Goal: Transaction & Acquisition: Purchase product/service

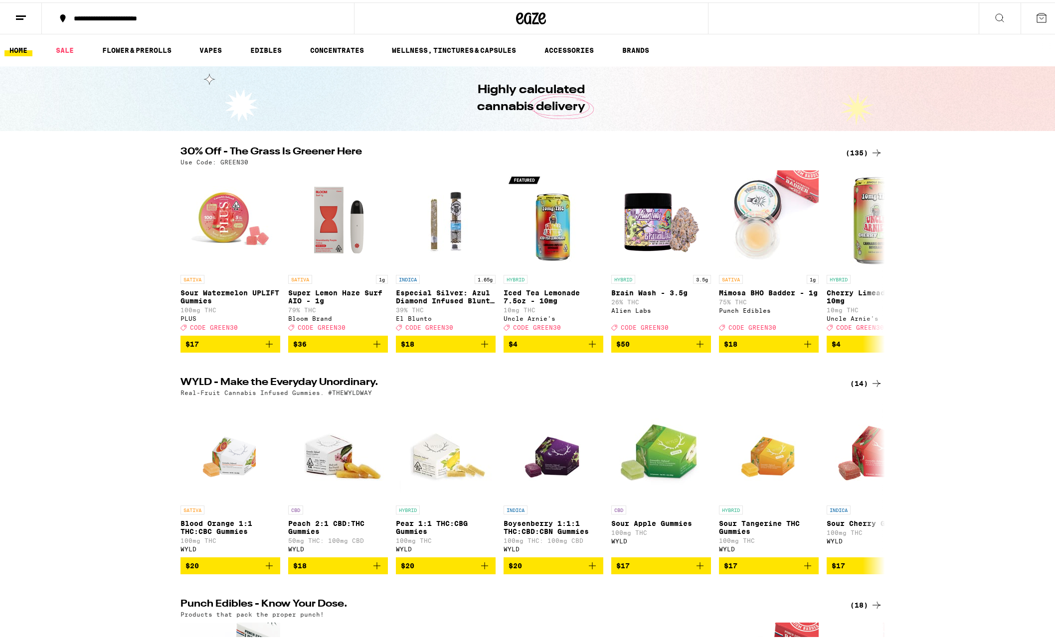
click at [993, 12] on icon at bounding box center [999, 15] width 12 height 12
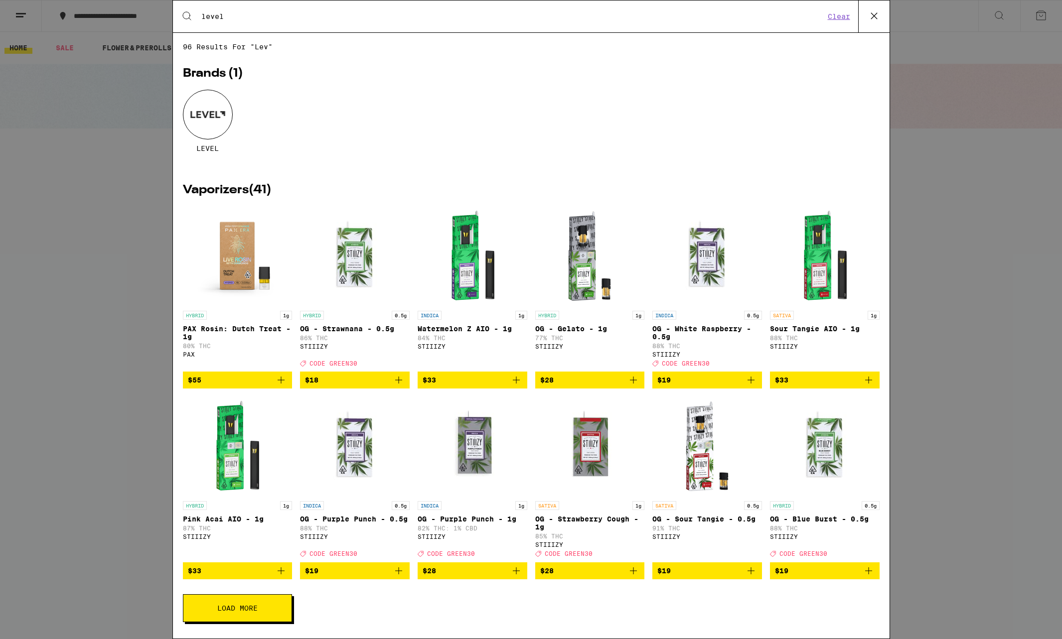
type input "level"
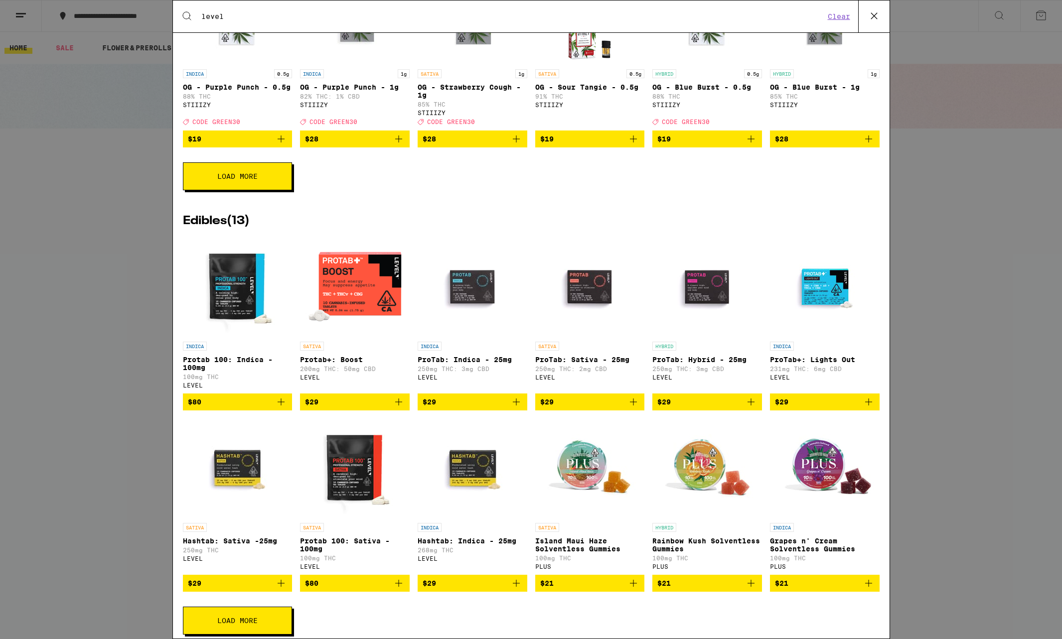
scroll to position [665, 0]
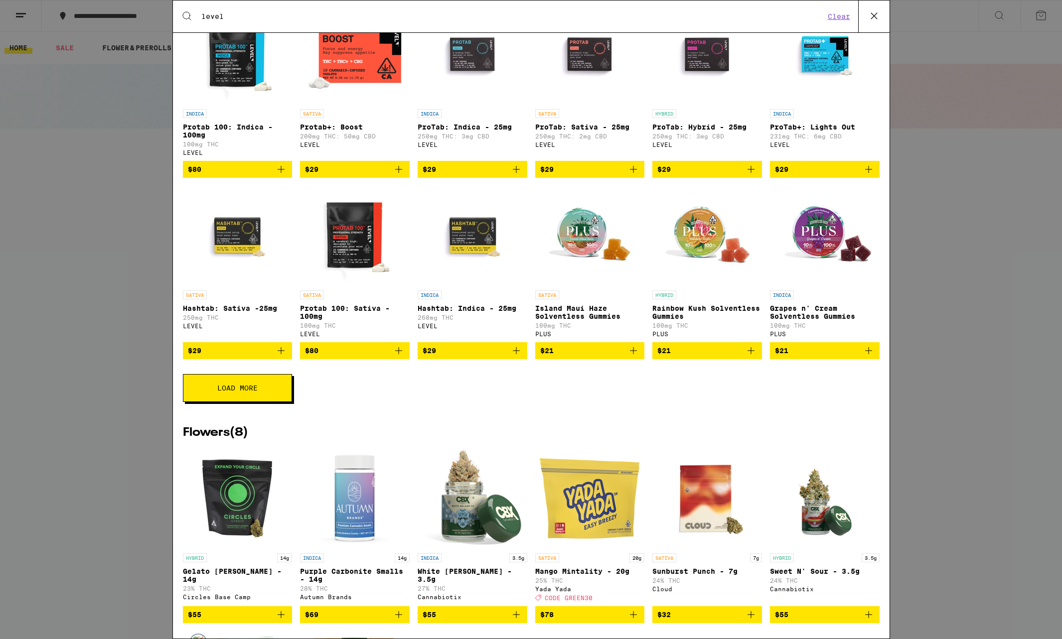
click at [272, 402] on button "Load More" at bounding box center [237, 388] width 109 height 28
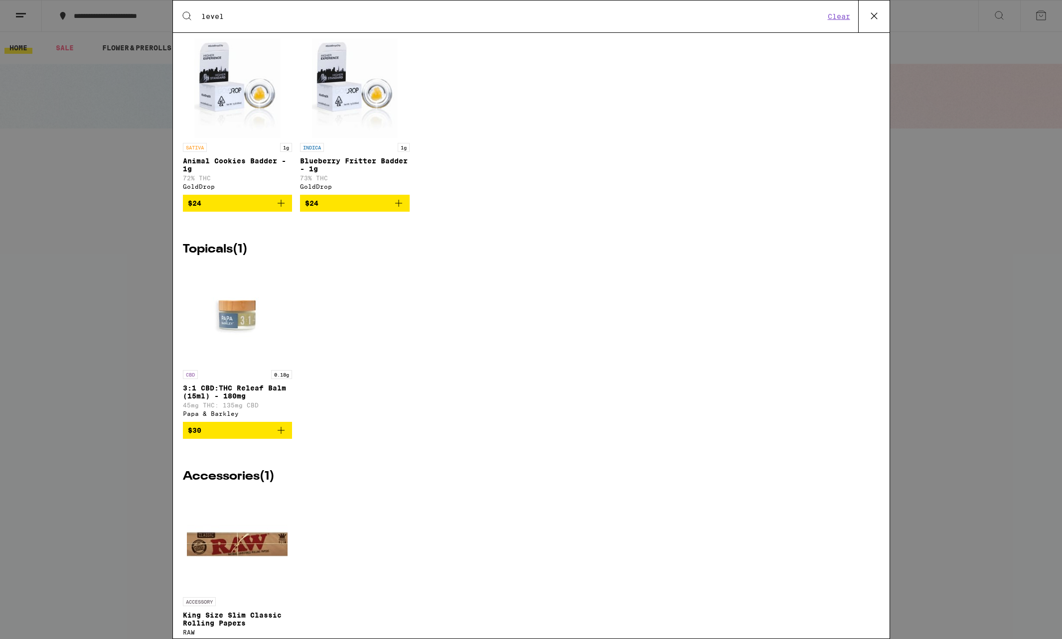
scroll to position [2131, 0]
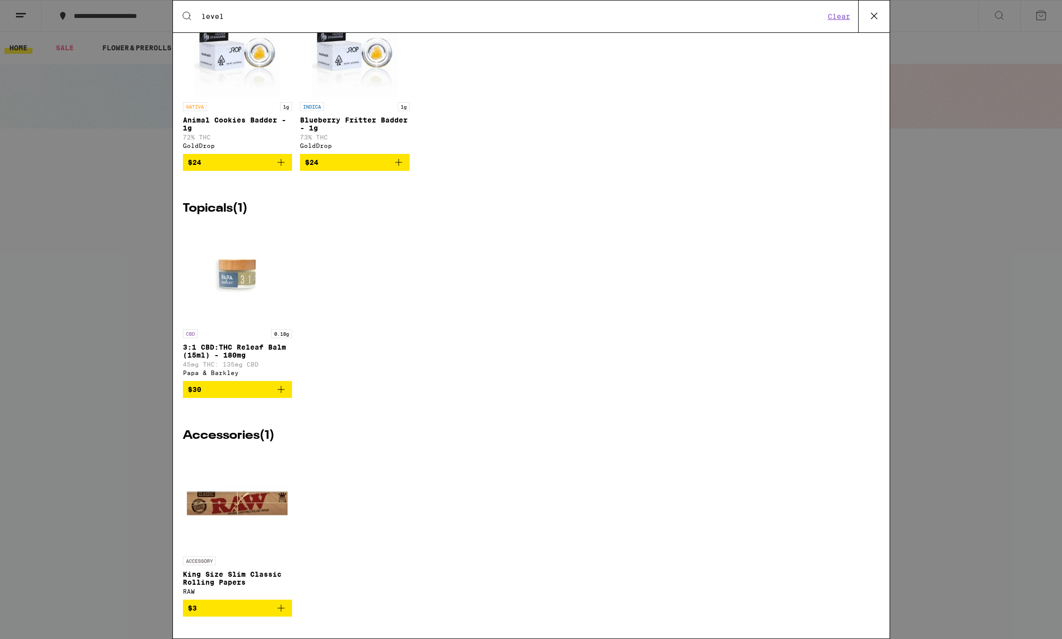
click at [993, 337] on div "Search for Products level Clear 61 results for "level" Brands ( 1 ) LEVEL Vapor…" at bounding box center [531, 319] width 1062 height 639
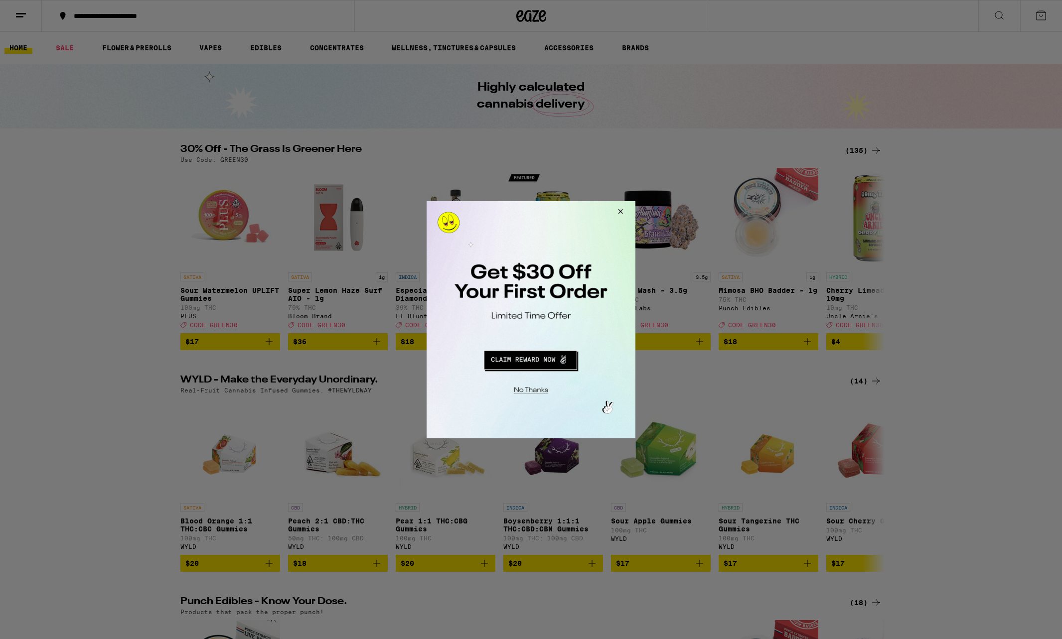
click at [621, 208] on button "Close Modal" at bounding box center [619, 213] width 27 height 24
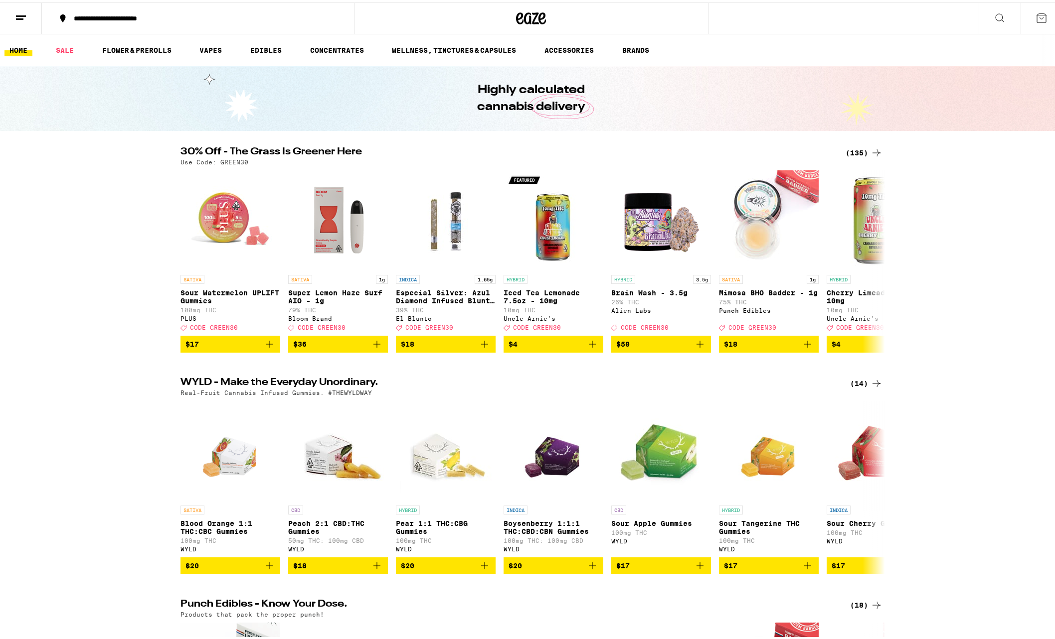
click at [23, 15] on icon at bounding box center [21, 15] width 12 height 12
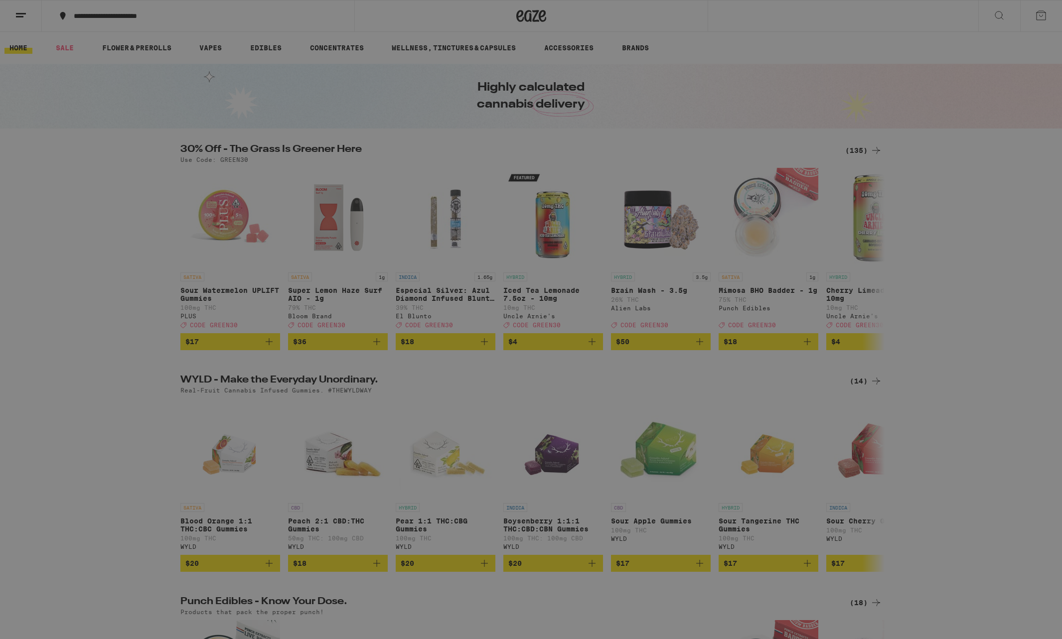
click at [93, 50] on span "Log In" at bounding box center [138, 52] width 94 height 7
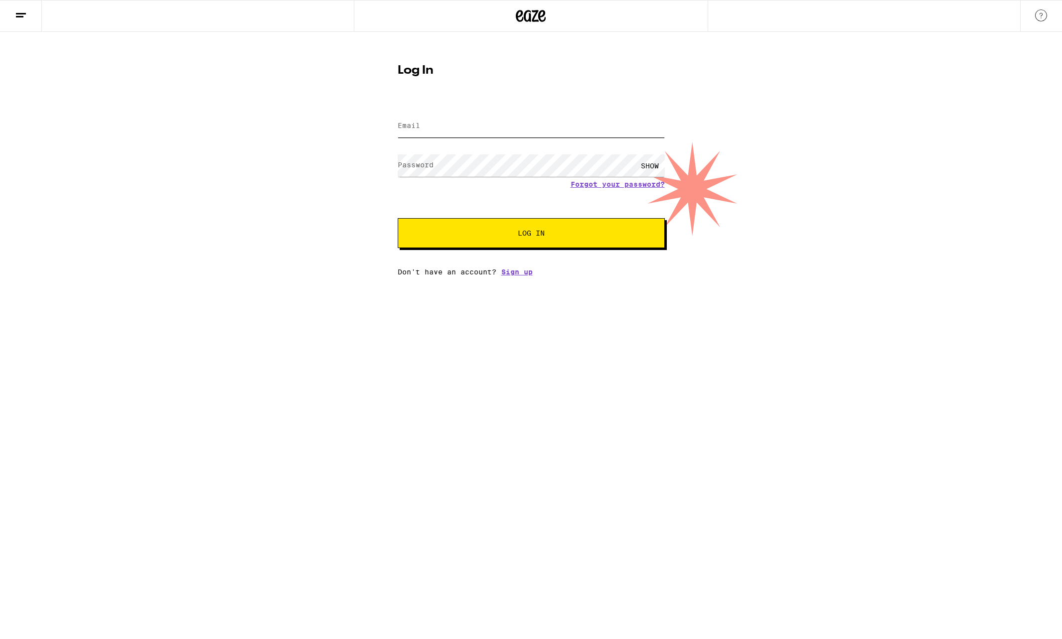
click at [488, 124] on input "Email" at bounding box center [531, 126] width 267 height 22
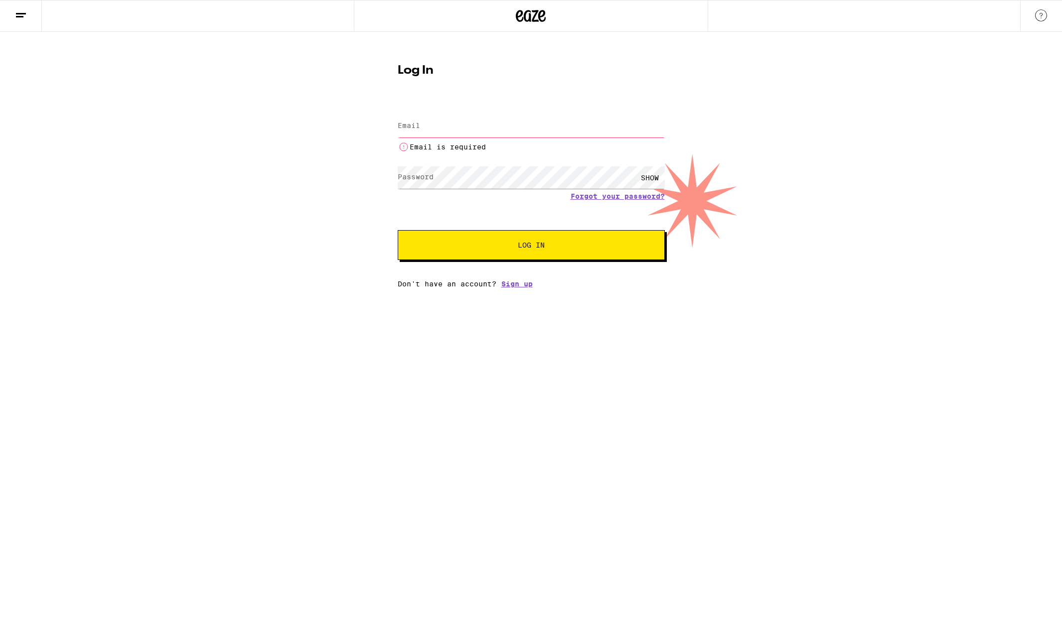
type input "roochitpatel@gmail.com"
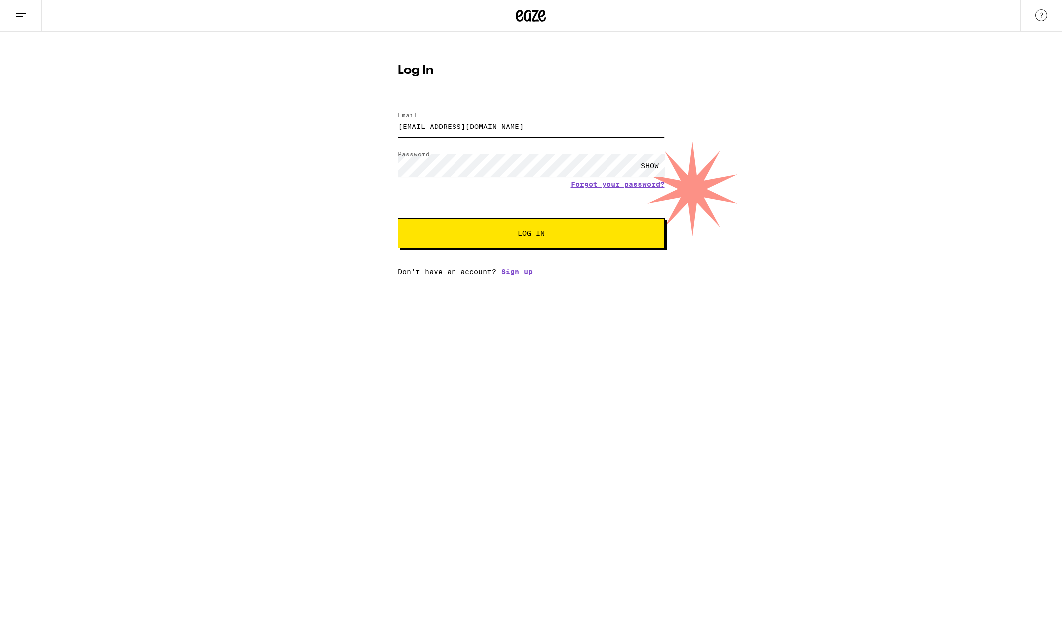
click at [398, 218] on button "Log In" at bounding box center [531, 233] width 267 height 30
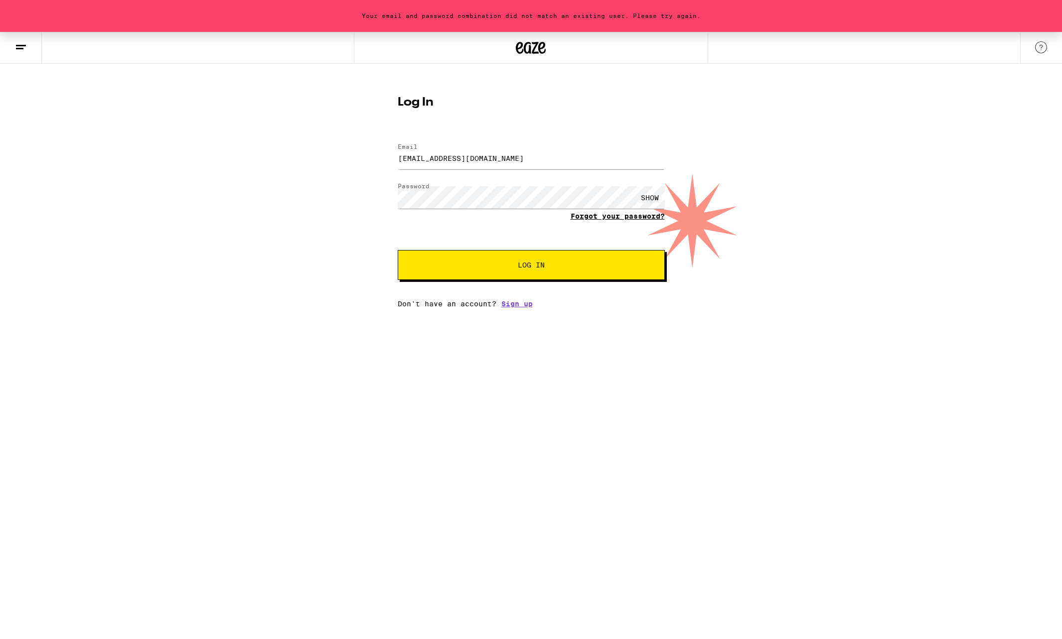
click at [610, 214] on link "Forgot your password?" at bounding box center [618, 216] width 94 height 8
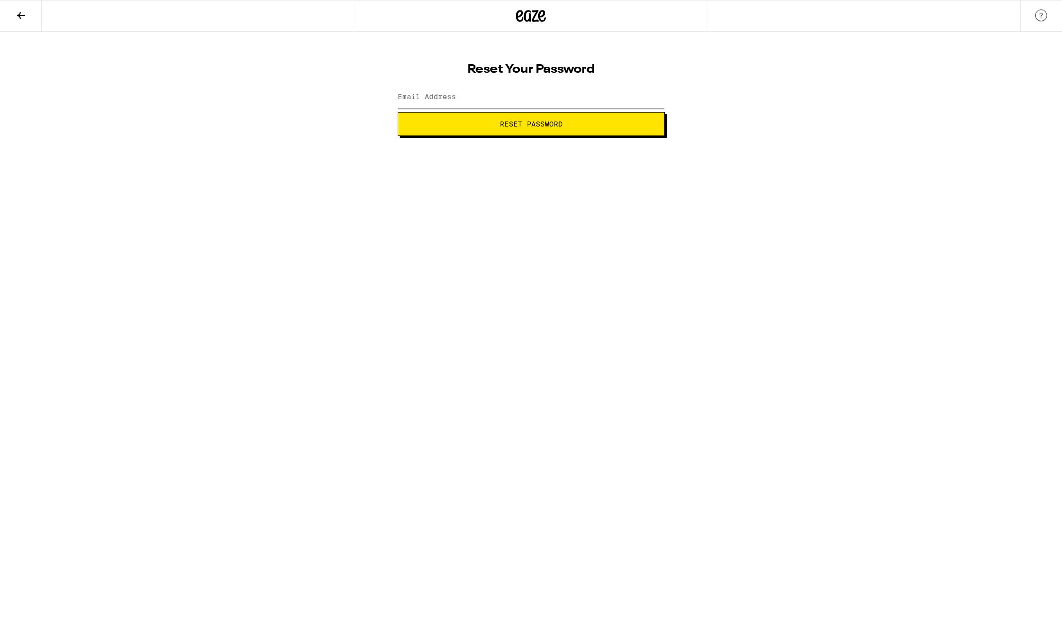
click at [465, 98] on input "Email Address" at bounding box center [531, 97] width 267 height 22
type input "roochitpatel@gmail.com"
click at [477, 115] on button "Reset Password" at bounding box center [531, 124] width 267 height 24
click at [398, 112] on button "Submit" at bounding box center [531, 124] width 267 height 24
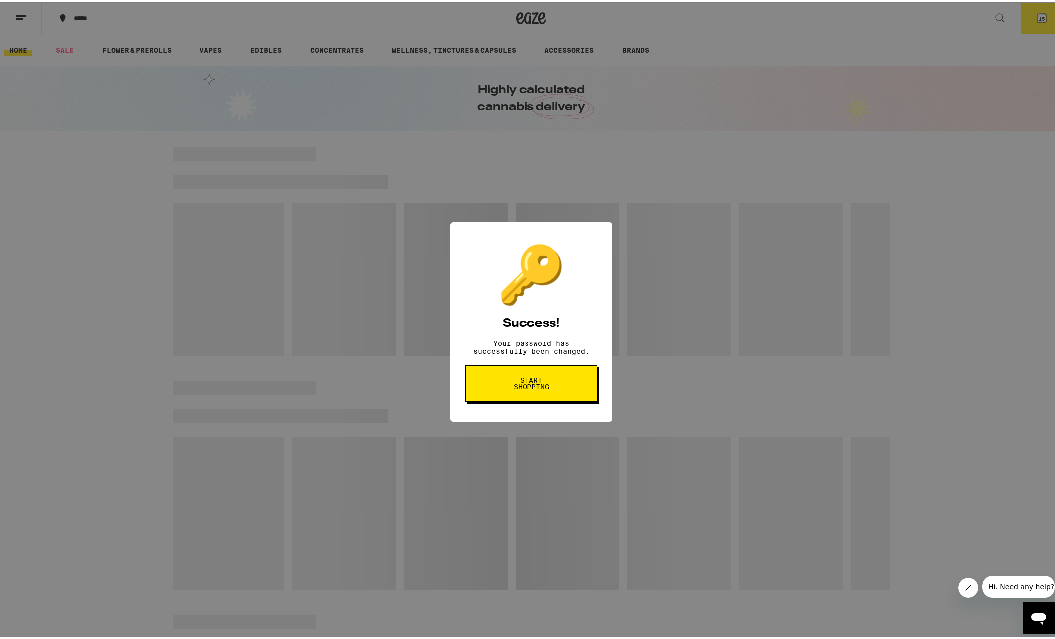
click at [543, 388] on span "Start shopping" at bounding box center [530, 381] width 51 height 14
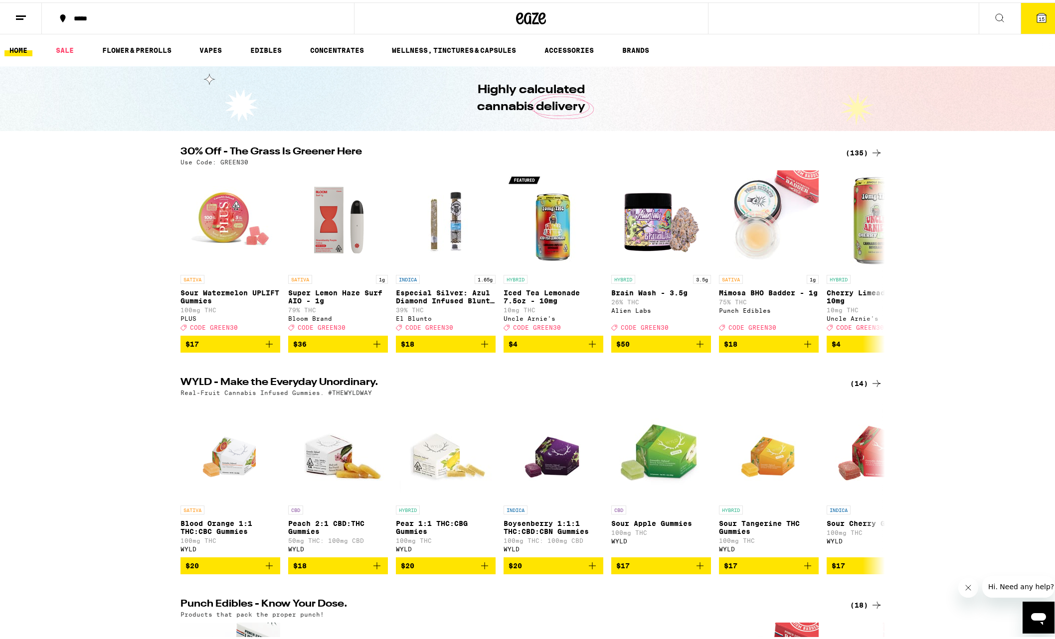
click at [995, 13] on icon at bounding box center [999, 15] width 8 height 8
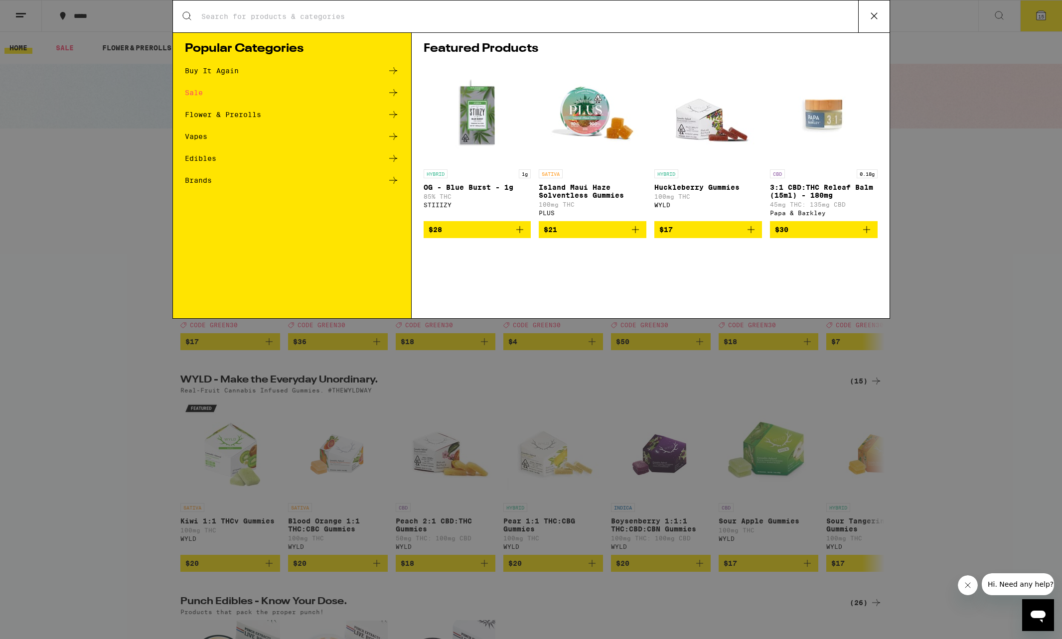
click at [1034, 18] on div "Search for Products Popular Categories Buy It Again Sale Flower & Prerolls Vape…" at bounding box center [531, 319] width 1062 height 639
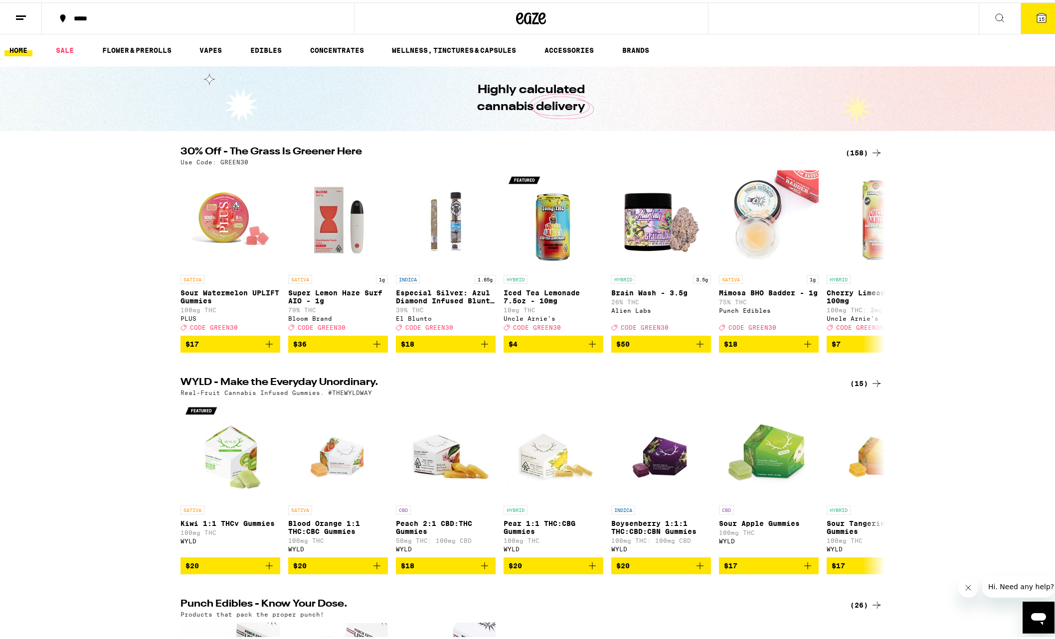
click at [1038, 18] on span "15" at bounding box center [1041, 16] width 6 height 6
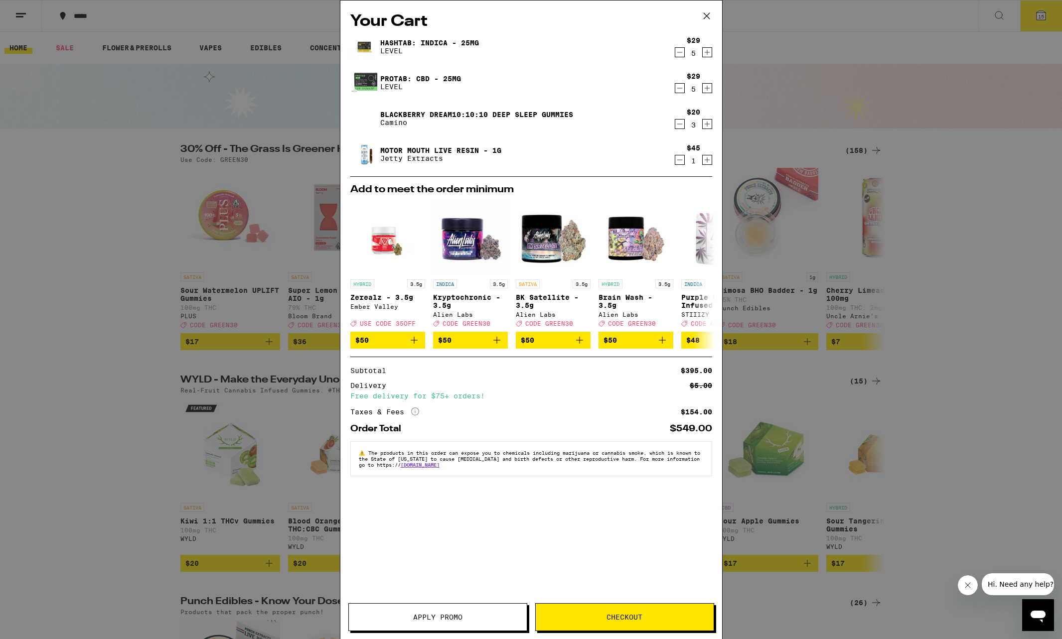
click at [903, 179] on div "Your Cart Hashtab: Indica - 25mg LEVEL $29 5 Protab: CBD - 25mg LEVEL $29 5 Bla…" at bounding box center [531, 319] width 1062 height 639
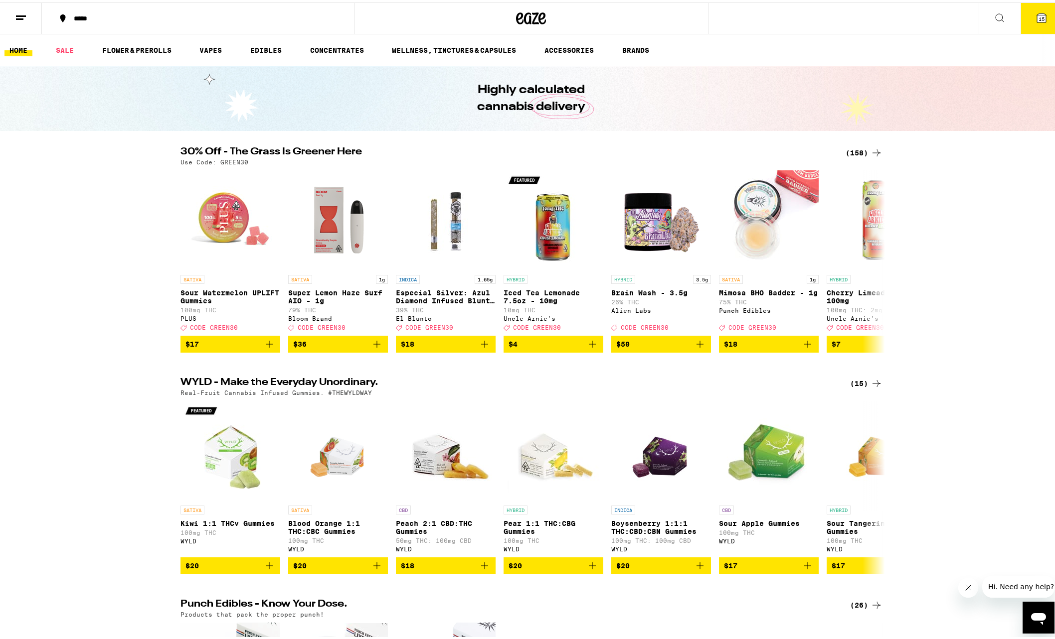
click at [994, 14] on icon at bounding box center [999, 15] width 12 height 12
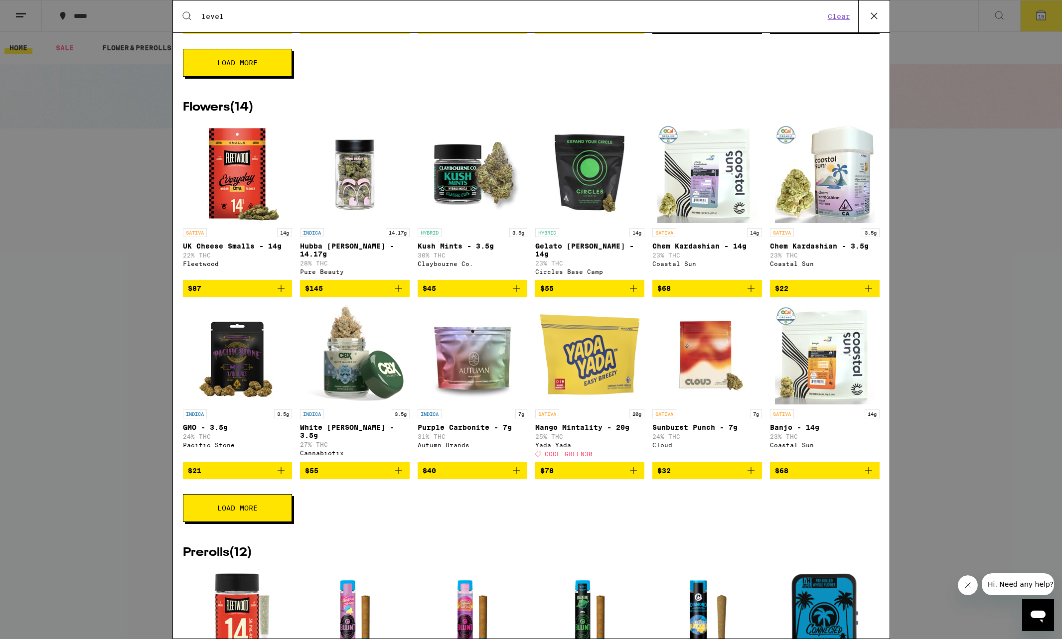
scroll to position [754, 0]
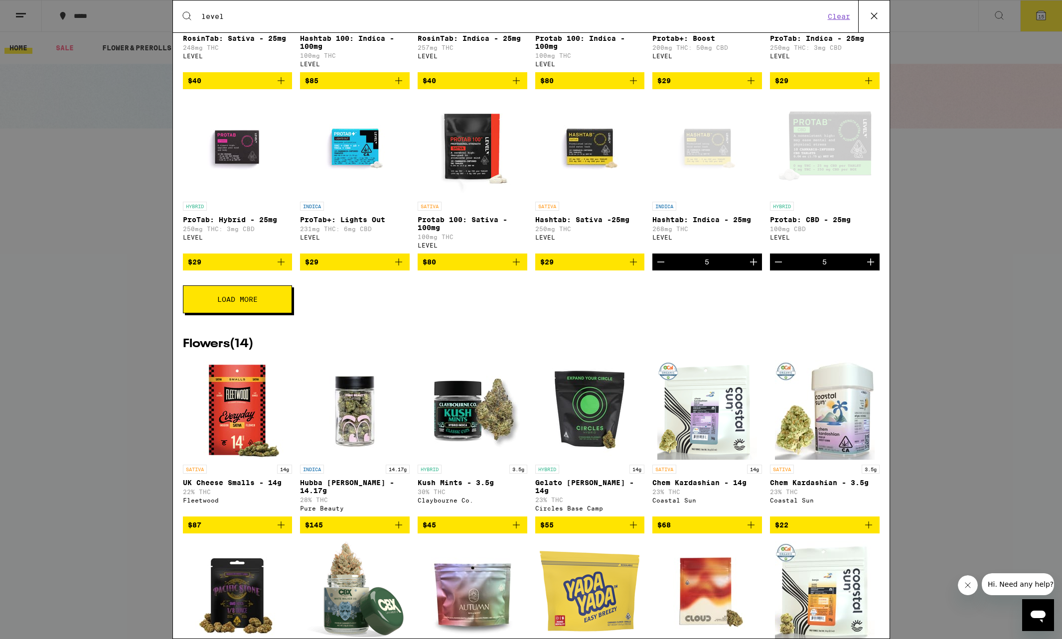
click at [242, 12] on input "level" at bounding box center [513, 16] width 624 height 9
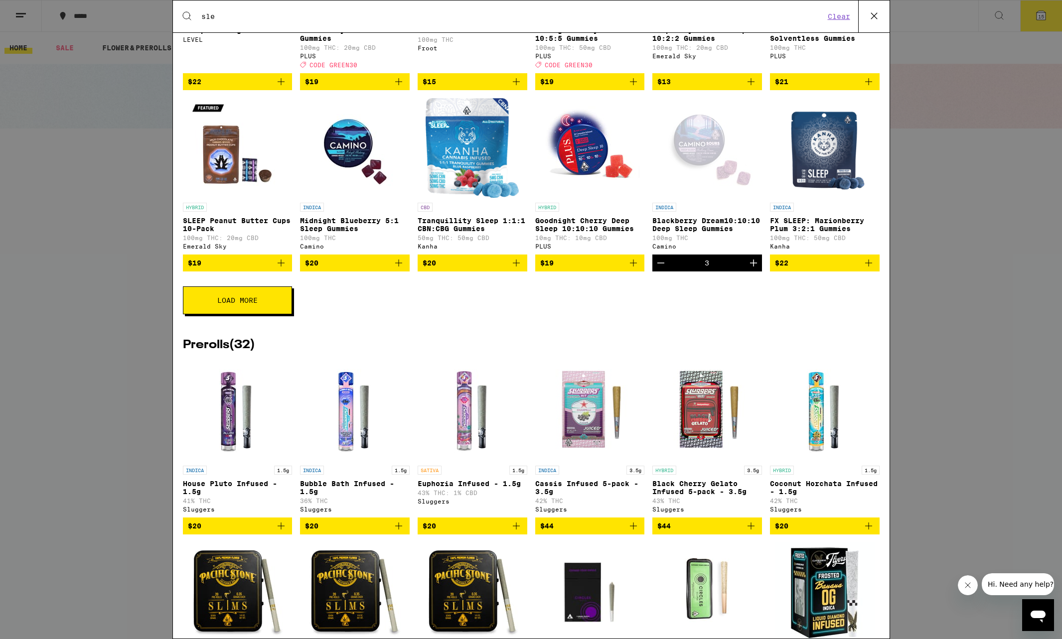
scroll to position [0, 0]
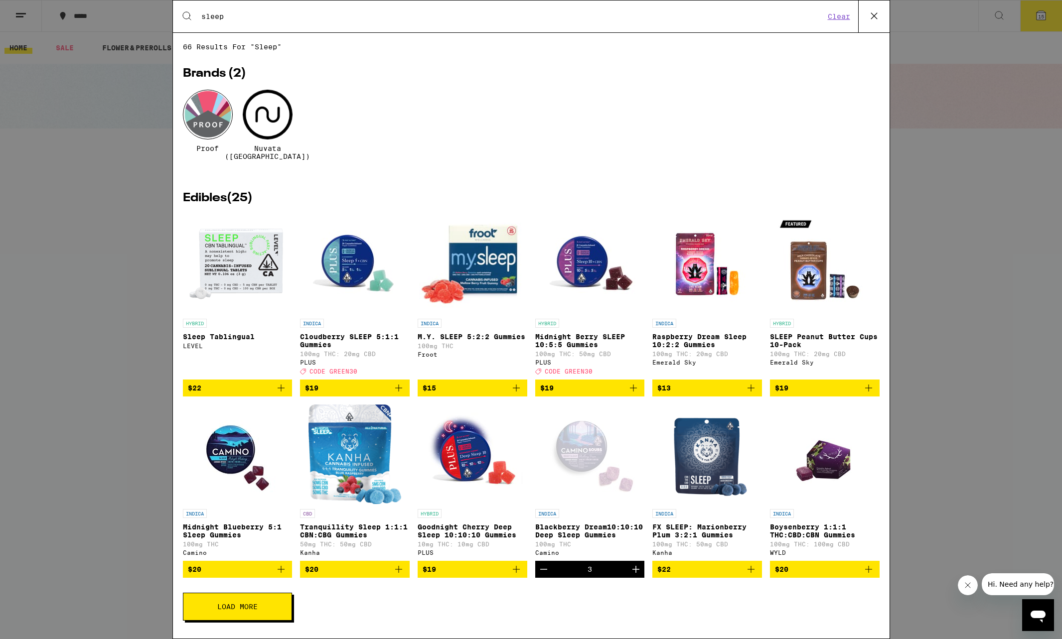
type input "sleep"
click at [1037, 14] on div "Search for Products sleep Clear 66 results for "sleep" Brands ( 2 ) Proof Nuvat…" at bounding box center [531, 319] width 1062 height 639
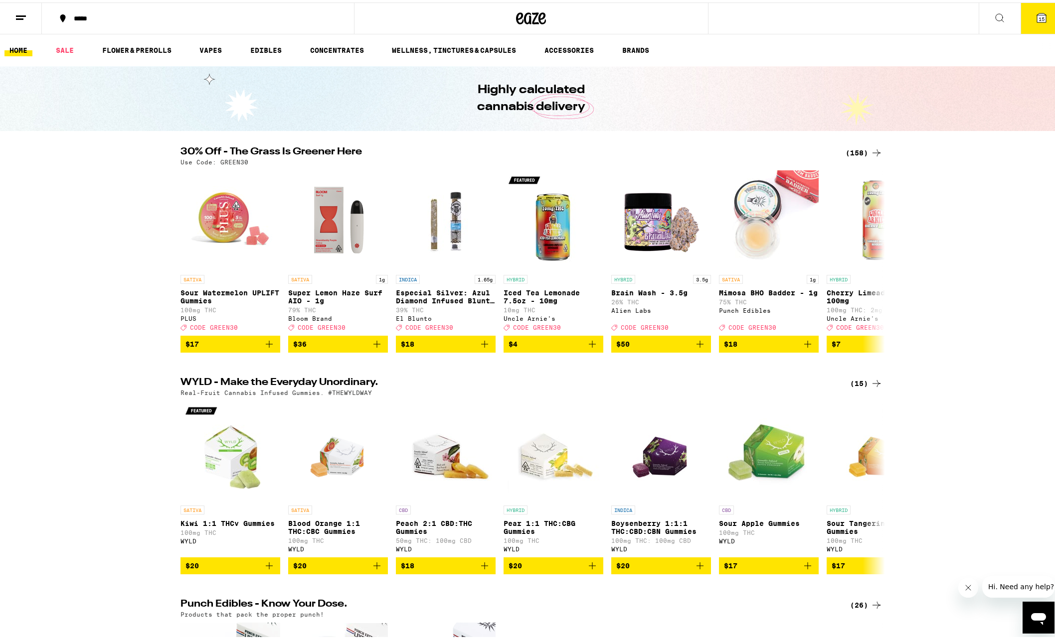
click at [1035, 15] on button "15" at bounding box center [1041, 15] width 42 height 31
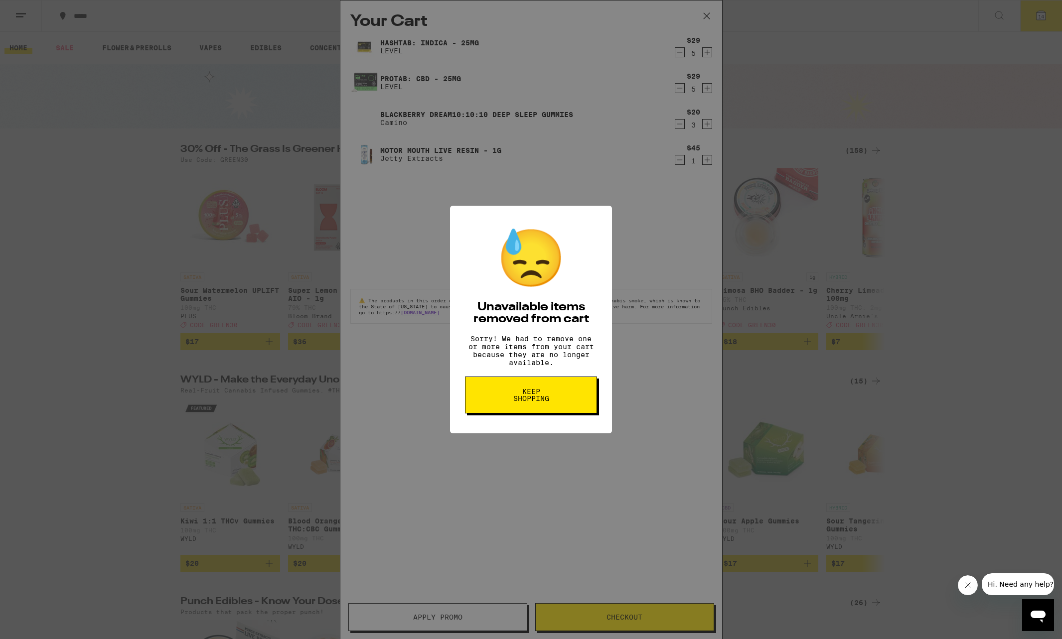
click at [679, 160] on div "😓 Unavailable items removed from cart Sorry! We had to remove one or more items…" at bounding box center [531, 319] width 1062 height 639
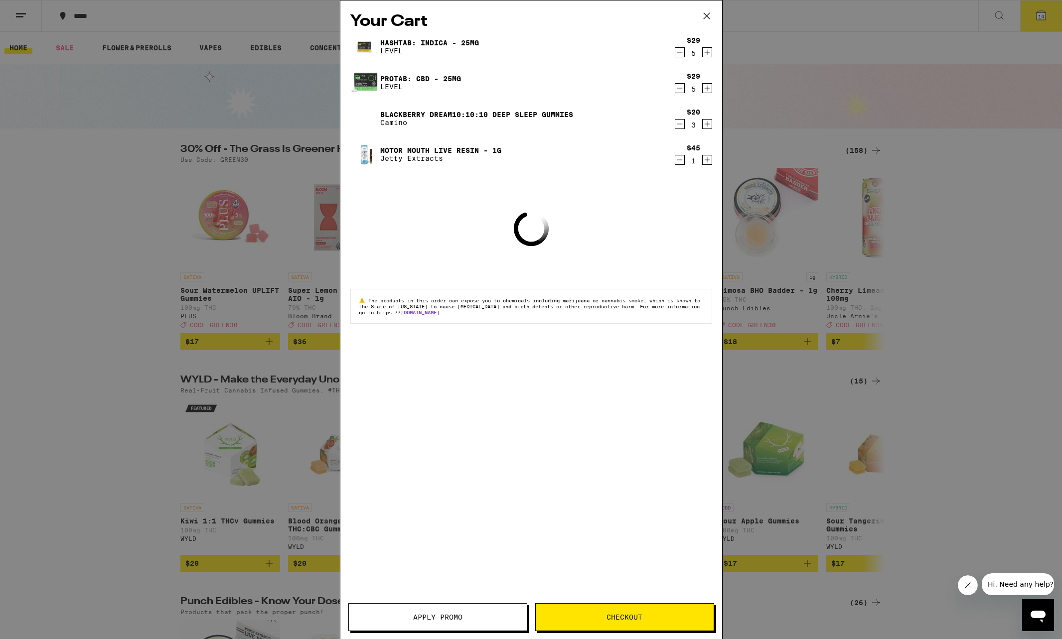
click at [61, 190] on div "Your Cart Hashtab: Indica - 25mg LEVEL $29 5 Protab: CBD - 25mg LEVEL $29 5 Bla…" at bounding box center [531, 319] width 1062 height 639
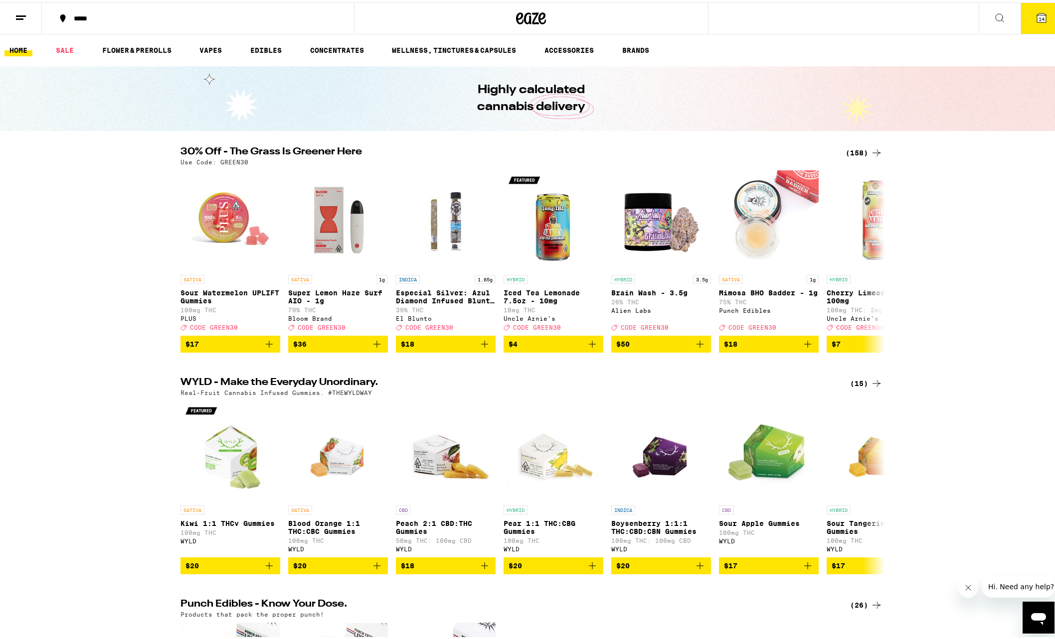
click at [993, 14] on icon at bounding box center [999, 15] width 12 height 12
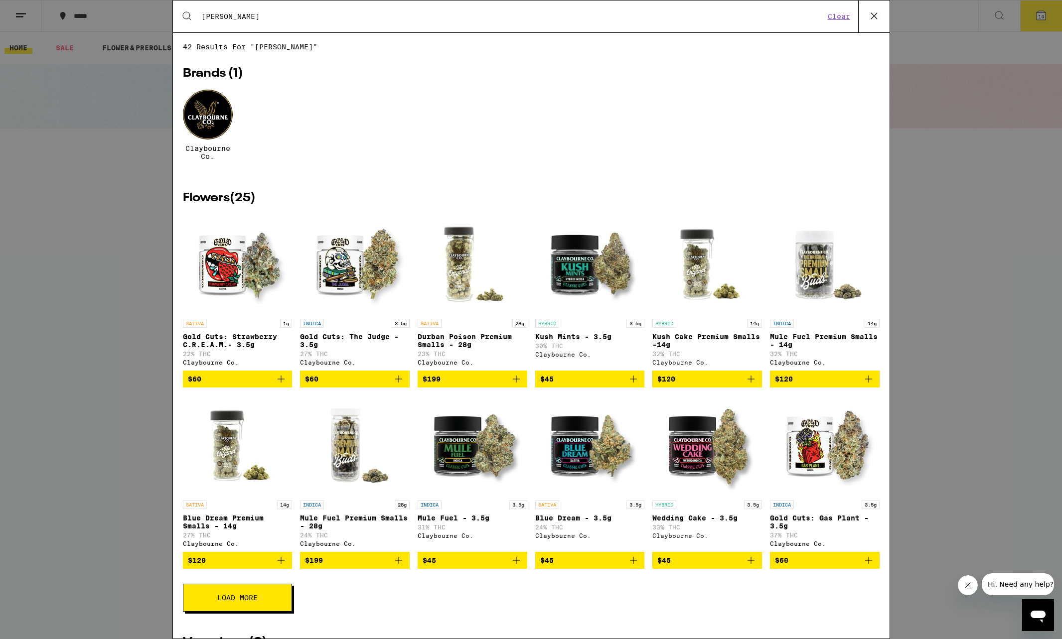
type input "claybourne"
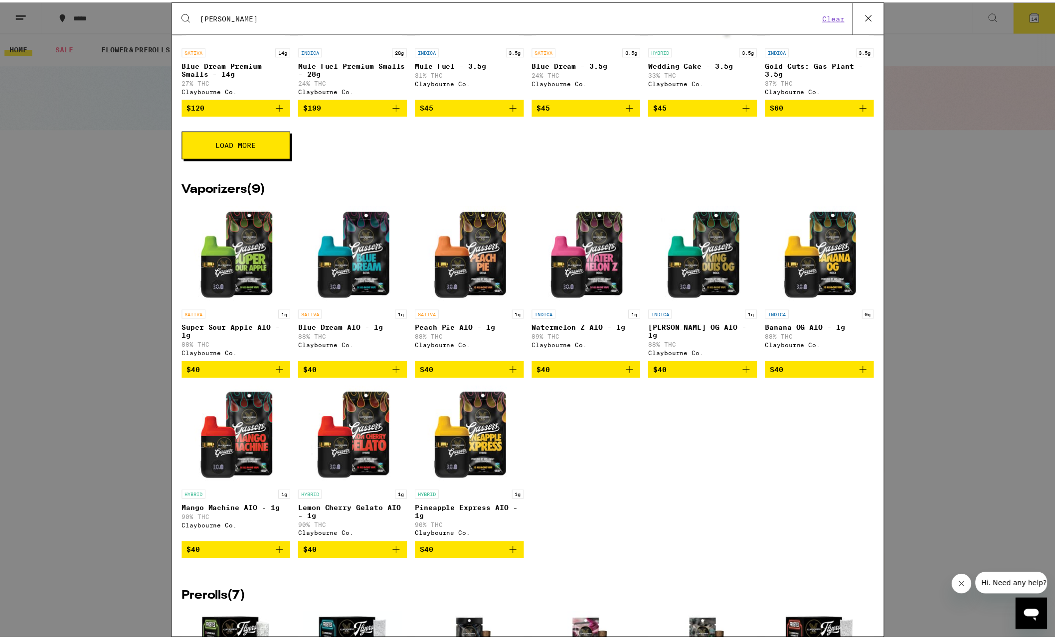
scroll to position [142, 0]
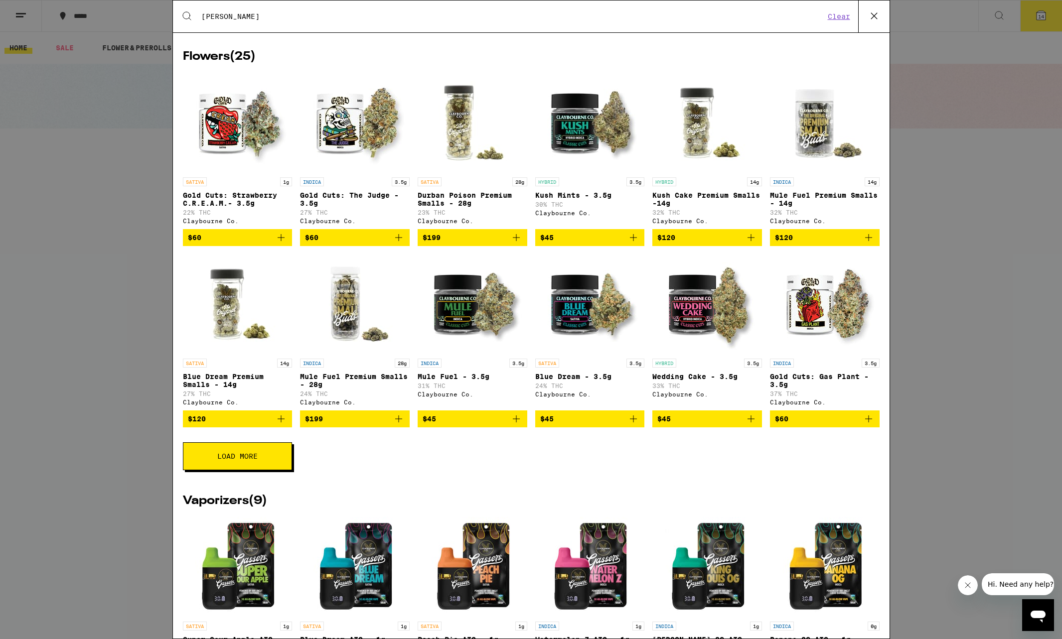
click at [991, 207] on div "Search for Products claybourne Clear 42 results for "claybourne" Brands ( 1 ) C…" at bounding box center [531, 319] width 1062 height 639
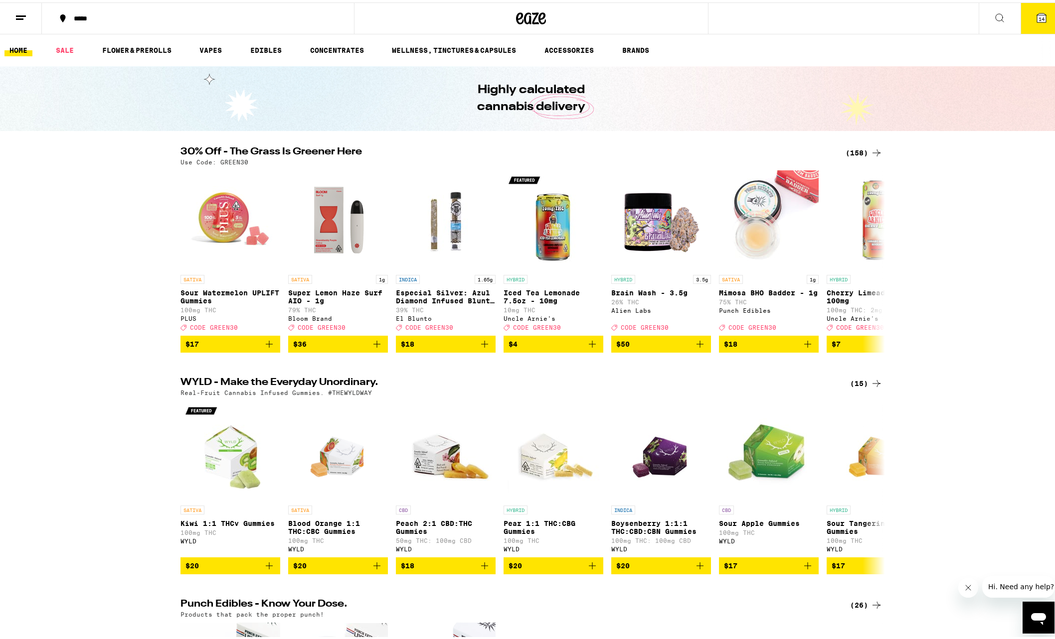
click at [1035, 20] on icon at bounding box center [1041, 15] width 12 height 12
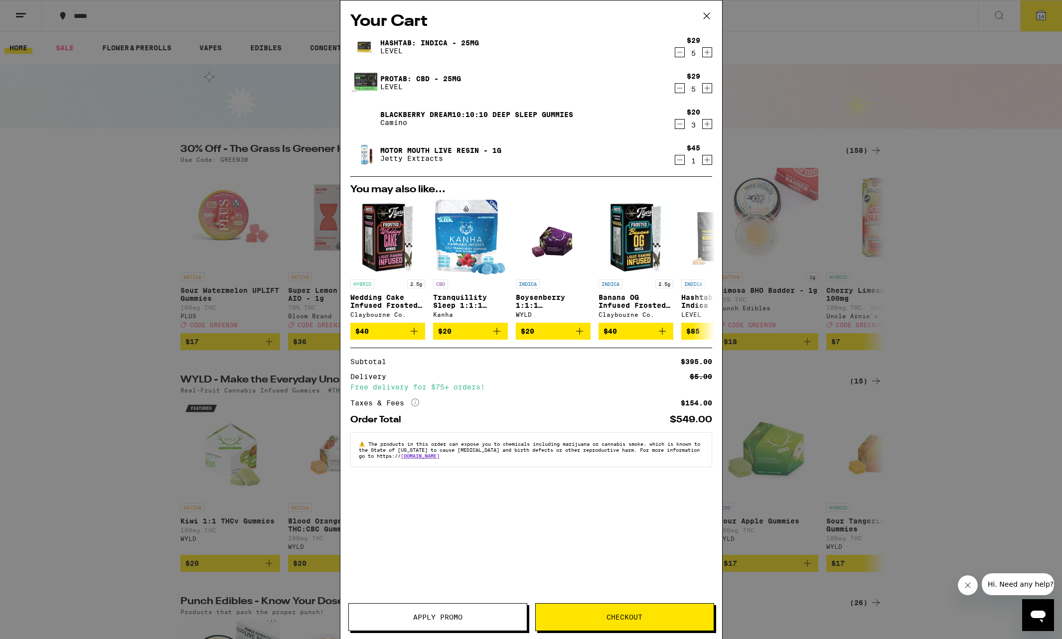
click at [678, 162] on icon "Decrement" at bounding box center [679, 160] width 9 height 12
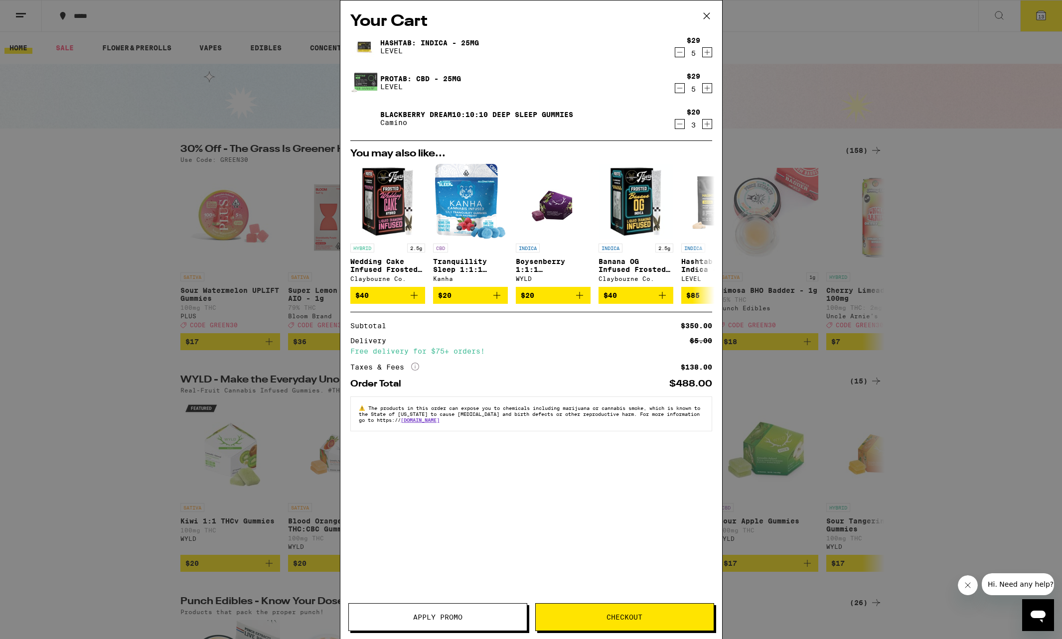
click at [708, 123] on icon "Increment" at bounding box center [707, 124] width 9 height 12
click at [707, 86] on icon "Increment" at bounding box center [707, 88] width 9 height 12
click at [615, 617] on span "Checkout" at bounding box center [624, 617] width 36 height 7
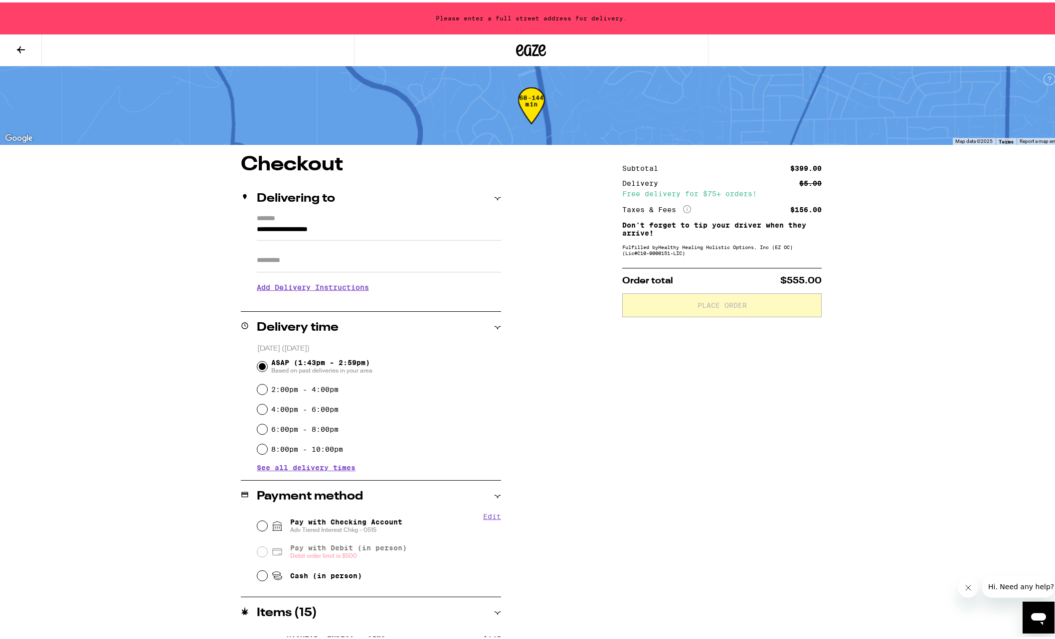
click at [354, 226] on input "**********" at bounding box center [379, 229] width 244 height 17
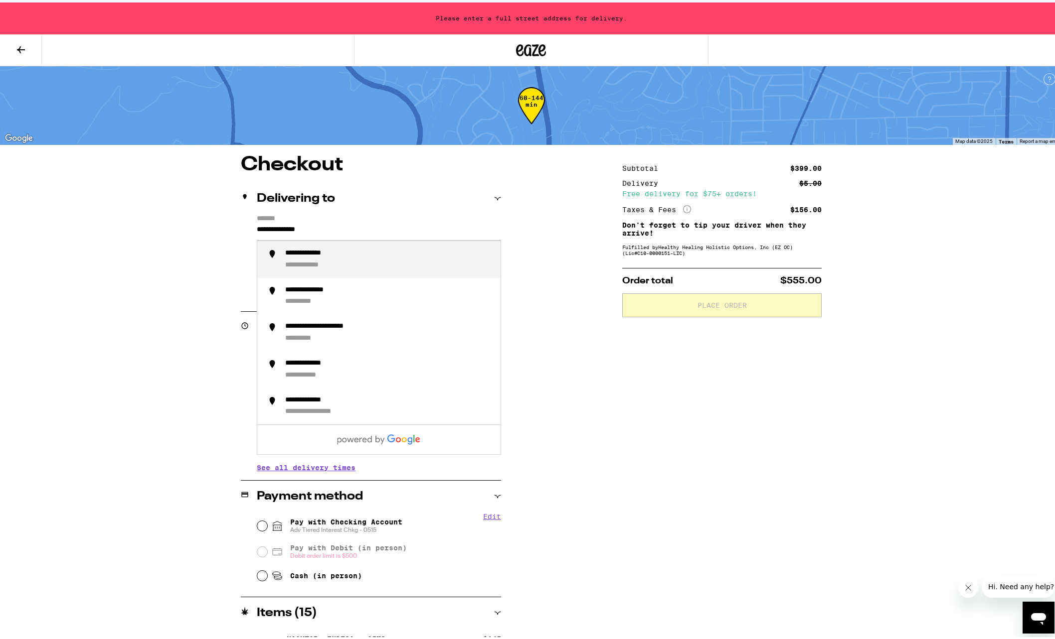
click at [353, 260] on div "**********" at bounding box center [388, 257] width 207 height 21
type input "**********"
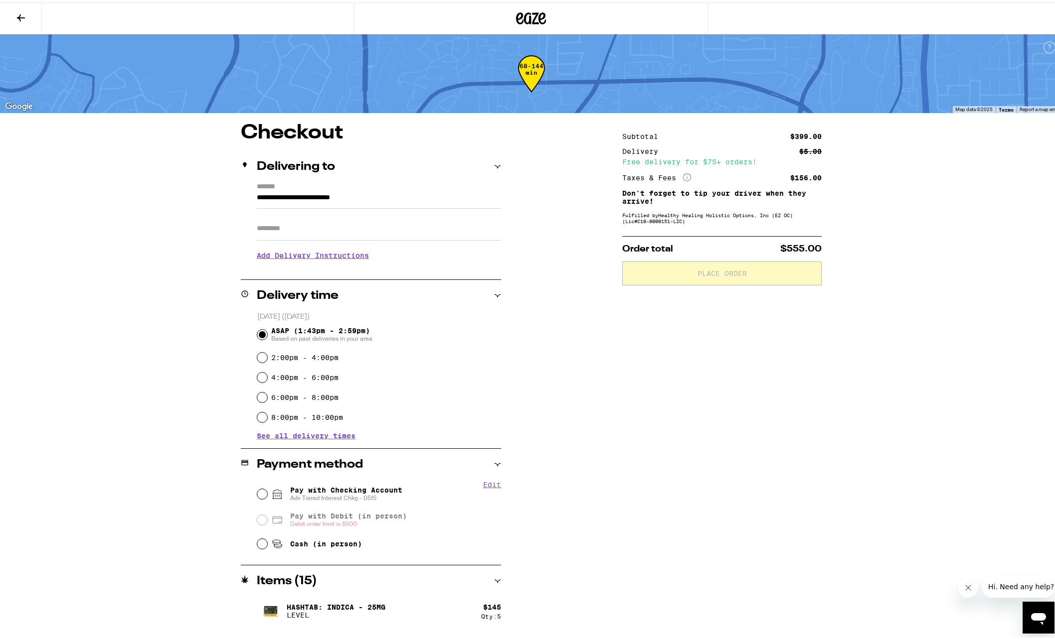
scroll to position [64, 0]
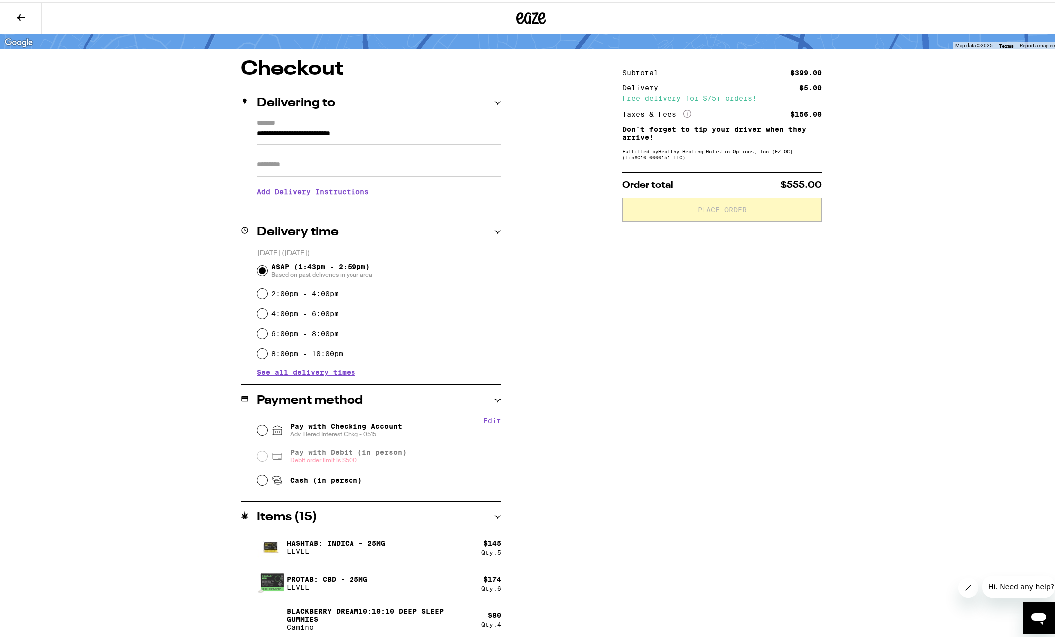
click at [328, 431] on span "Adv Tiered Interest Chkg - 0515" at bounding box center [346, 432] width 112 height 8
click at [267, 431] on input "Pay with Checking Account Adv Tiered Interest Chkg - 0515" at bounding box center [262, 428] width 10 height 10
radio input "true"
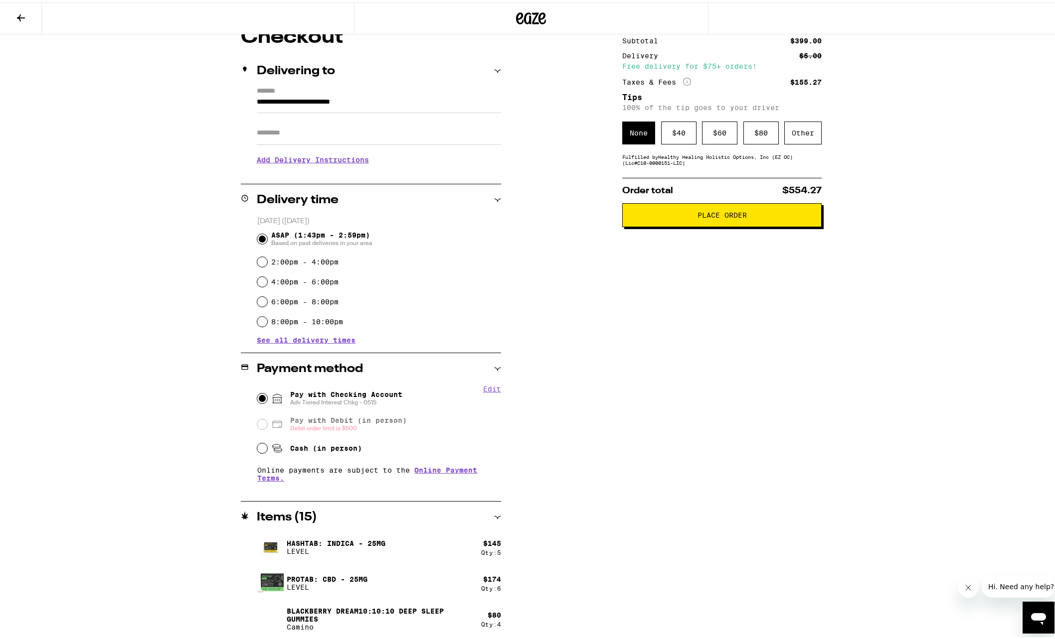
scroll to position [95, 0]
click at [678, 216] on span "Place Order" at bounding box center [721, 213] width 182 height 7
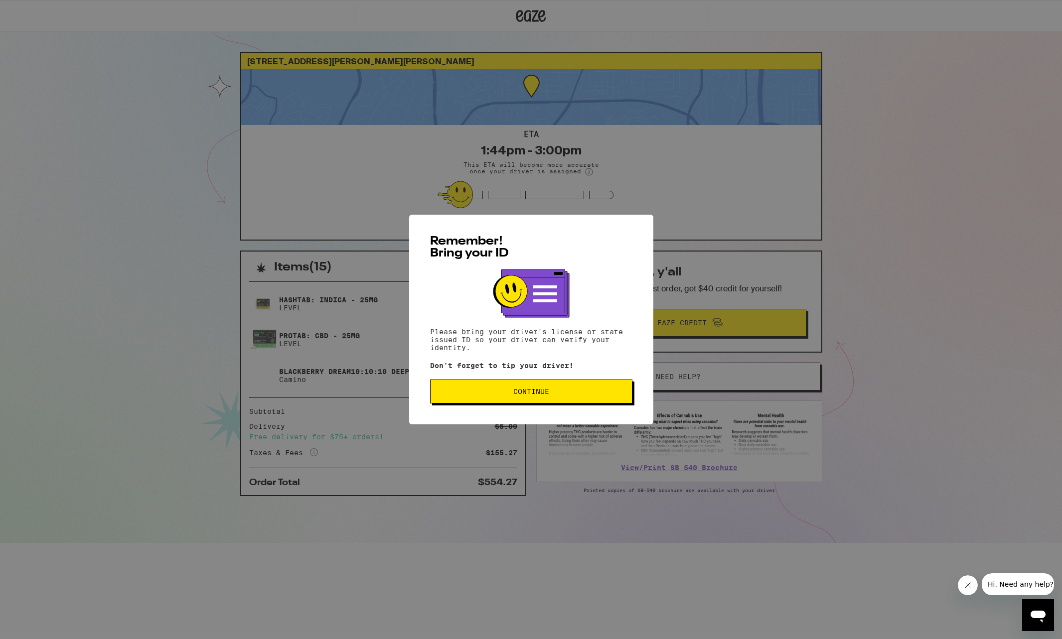
click at [529, 392] on span "Continue" at bounding box center [531, 391] width 36 height 7
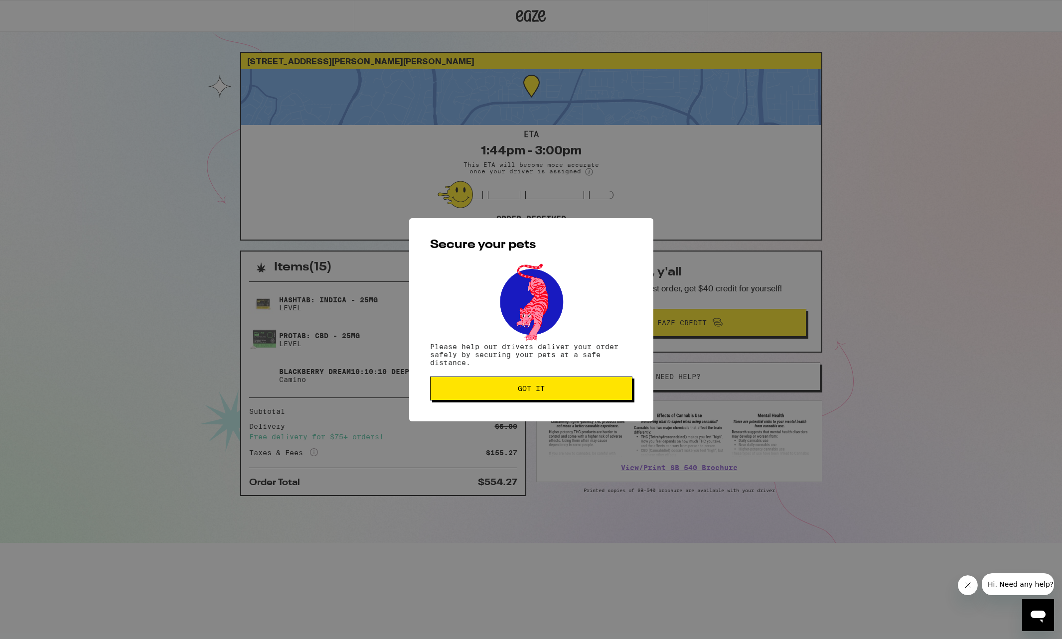
click at [456, 386] on span "Got it" at bounding box center [531, 388] width 185 height 7
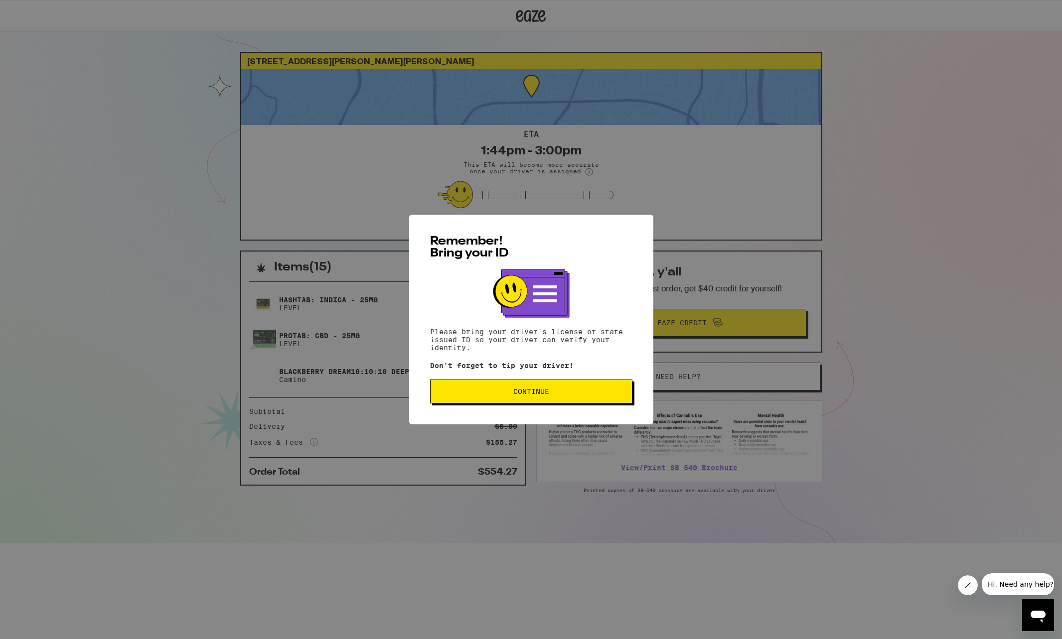
click at [553, 385] on button "Continue" at bounding box center [531, 392] width 202 height 24
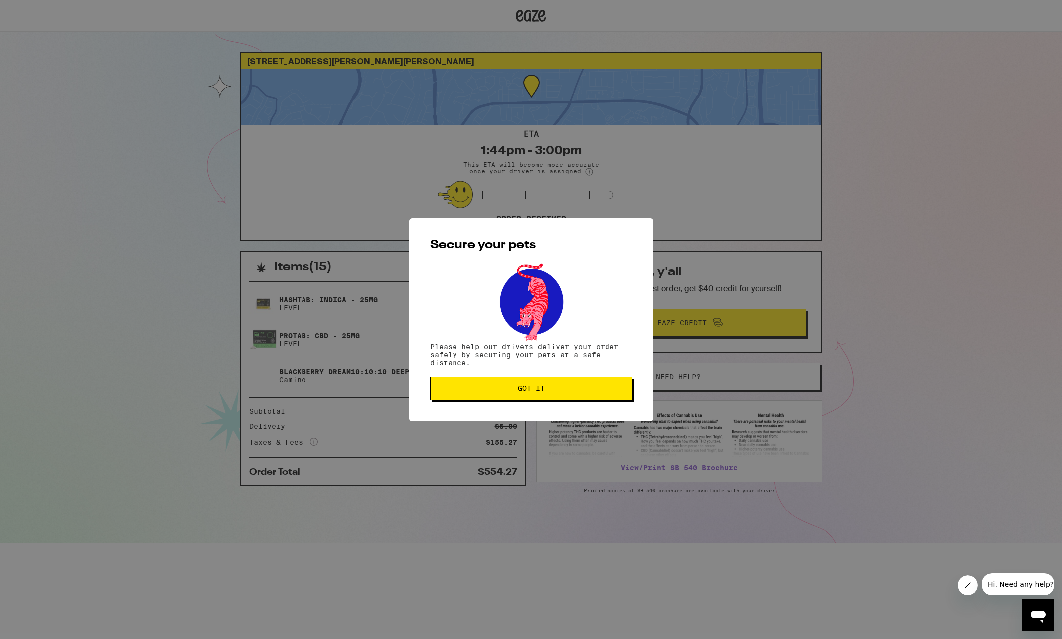
click at [548, 391] on span "Got it" at bounding box center [531, 388] width 185 height 7
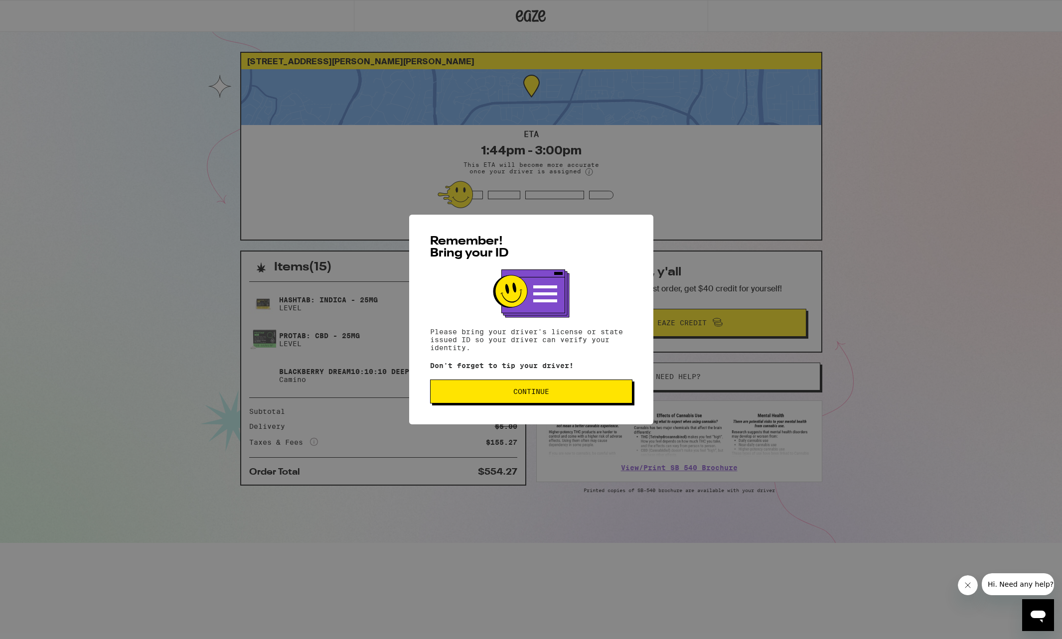
click at [550, 392] on span "Continue" at bounding box center [531, 391] width 185 height 7
click at [527, 390] on span "Continue" at bounding box center [531, 391] width 36 height 7
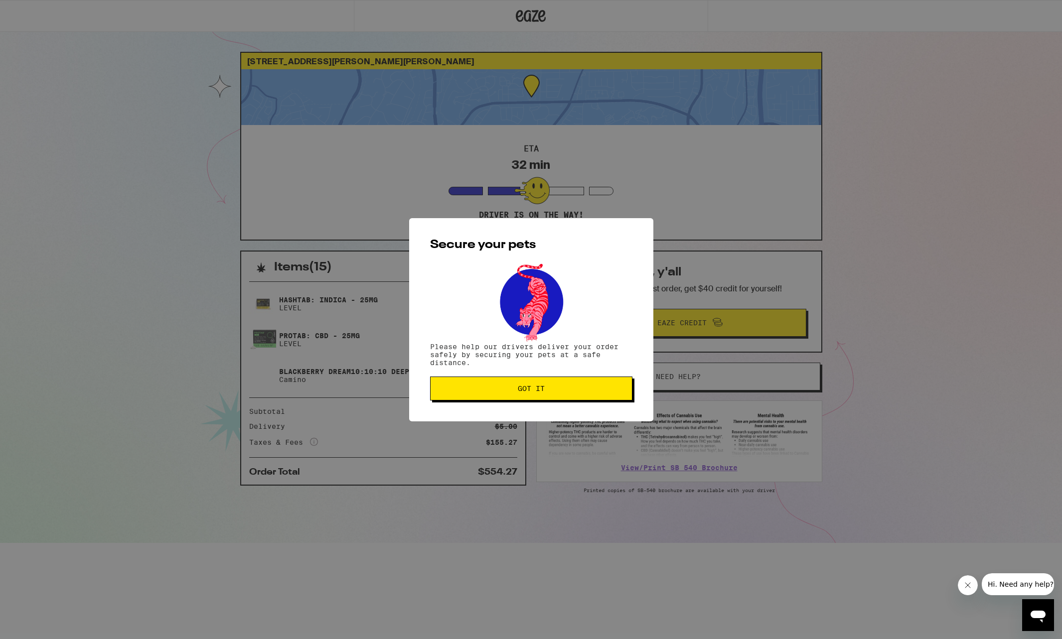
click at [527, 390] on span "Got it" at bounding box center [531, 388] width 27 height 7
